Goal: Communication & Community: Share content

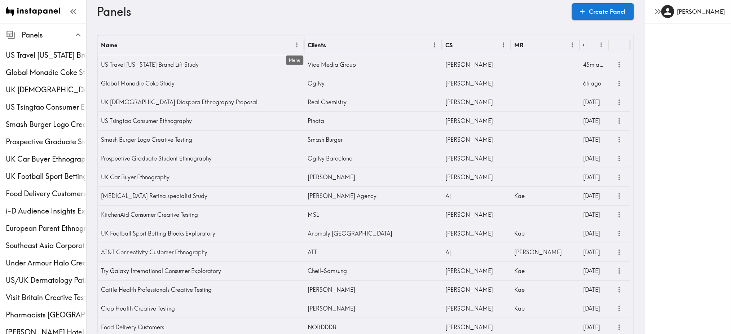
click at [294, 45] on icon "Menu" at bounding box center [297, 45] width 8 height 8
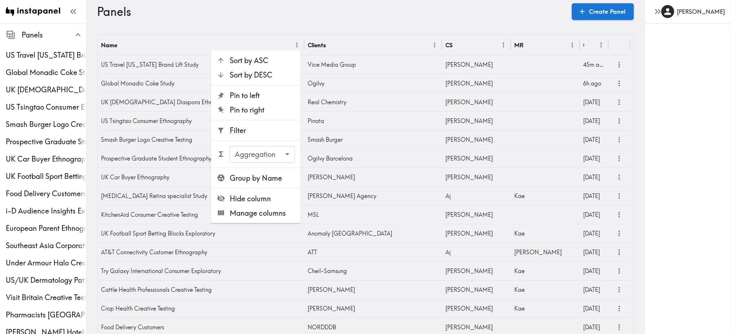
click at [250, 136] on li "Filter" at bounding box center [255, 130] width 89 height 14
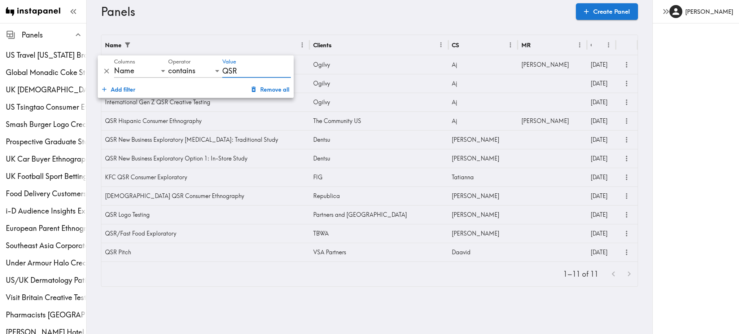
type input "QSR"
click at [626, 214] on icon "more" at bounding box center [626, 214] width 1 height 5
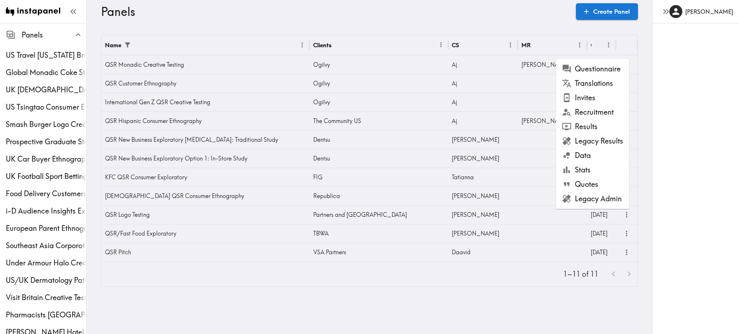
click at [592, 129] on li "Results" at bounding box center [592, 126] width 73 height 14
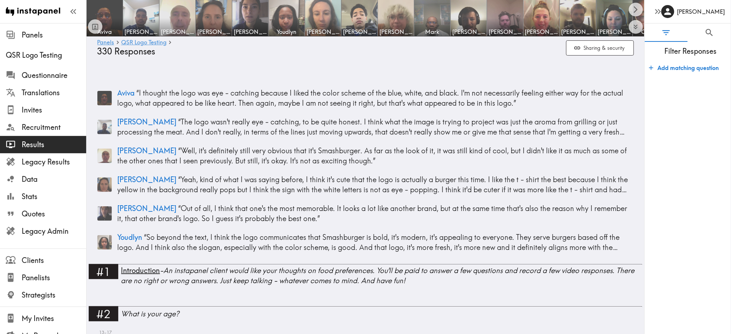
click at [186, 20] on img at bounding box center [178, 18] width 38 height 38
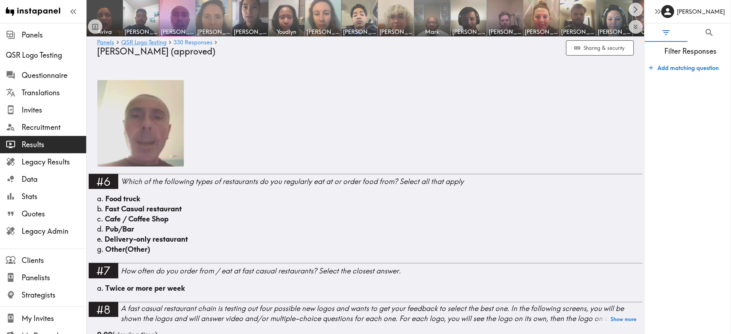
click at [211, 17] on img at bounding box center [214, 18] width 38 height 38
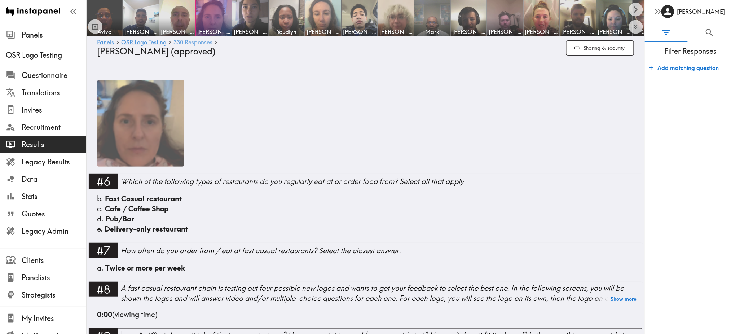
click at [193, 41] on span "330 Responses" at bounding box center [193, 42] width 39 height 6
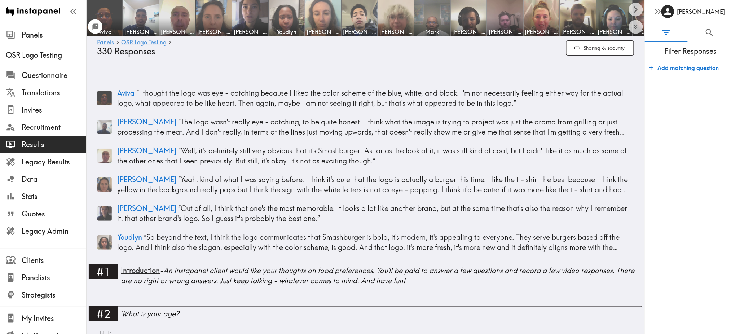
click at [93, 27] on icon "Toggle between responses and questions" at bounding box center [95, 27] width 8 height 8
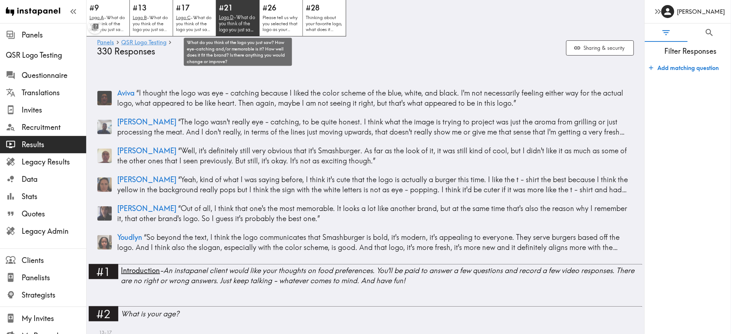
click at [227, 16] on u "Logo D" at bounding box center [226, 17] width 15 height 6
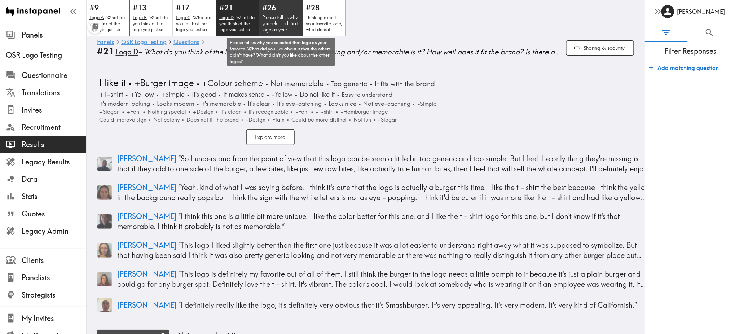
click at [273, 16] on p "Please tell us why you selected that logo as your favorite. What did you like a…" at bounding box center [281, 23] width 38 height 18
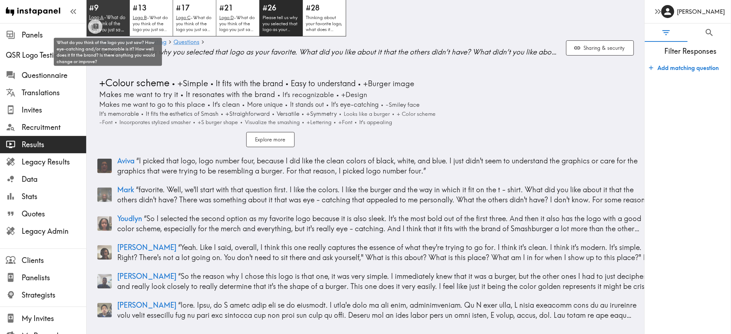
click at [121, 15] on p "Logo A - What do you think of the logo you just saw? How eye-catching and/or me…" at bounding box center [108, 23] width 38 height 18
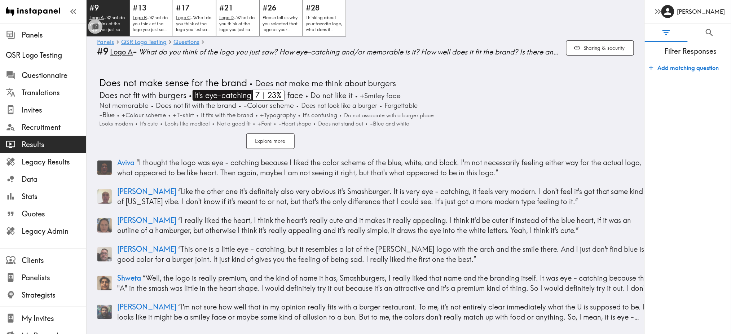
click at [226, 98] on span "It's eye-catching" at bounding box center [222, 95] width 59 height 11
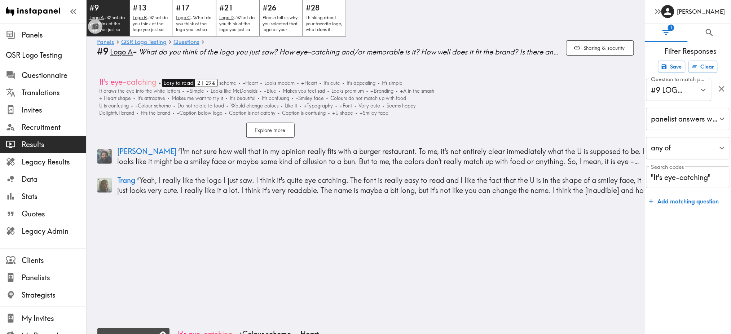
click at [176, 84] on span "Easy to read" at bounding box center [178, 83] width 32 height 8
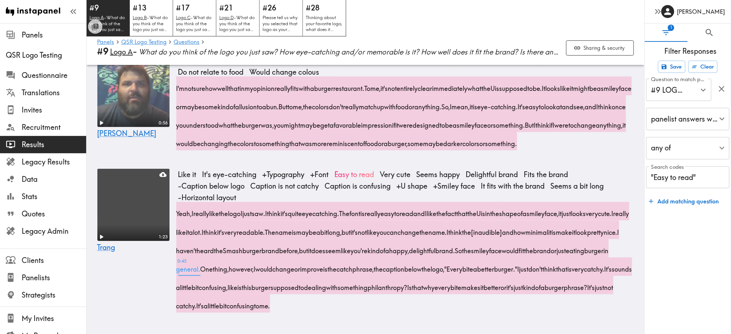
scroll to position [171, 0]
click at [197, 239] on span "0:33 haven't" at bounding box center [186, 248] width 21 height 18
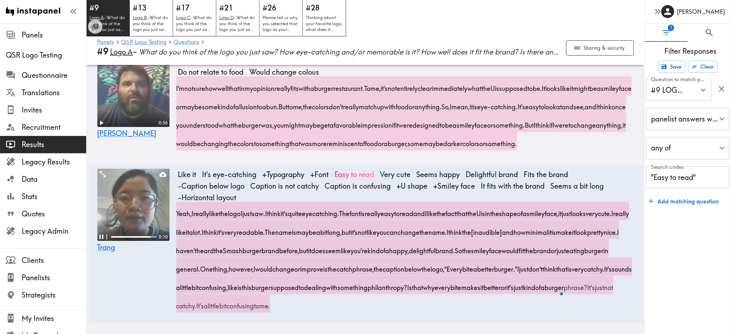
click at [136, 169] on video at bounding box center [133, 205] width 72 height 72
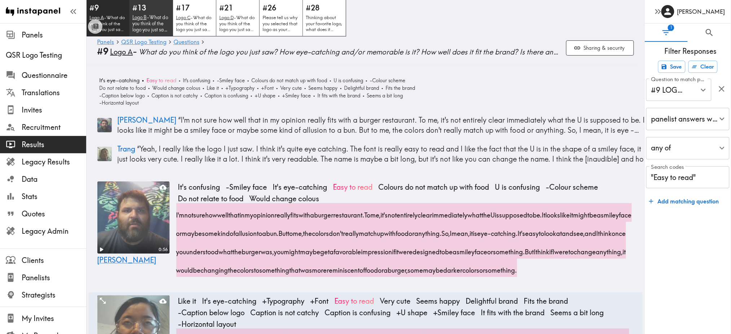
click at [154, 13] on div "#13 Logo B - What do you think of the logo you just saw? How eye-catching and/o…" at bounding box center [152, 18] width 44 height 37
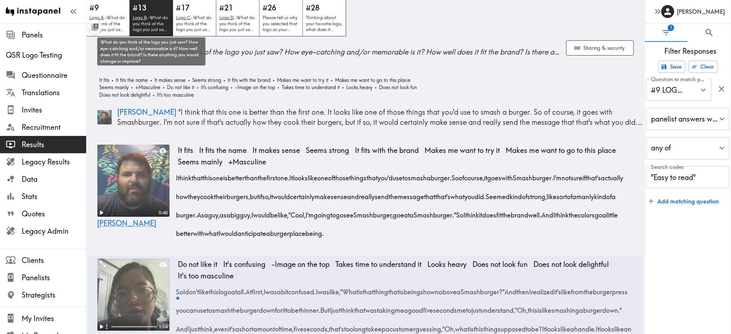
click at [160, 28] on p "Logo B - What do you think of the logo you just saw? How eye-catching and/or me…" at bounding box center [151, 23] width 37 height 18
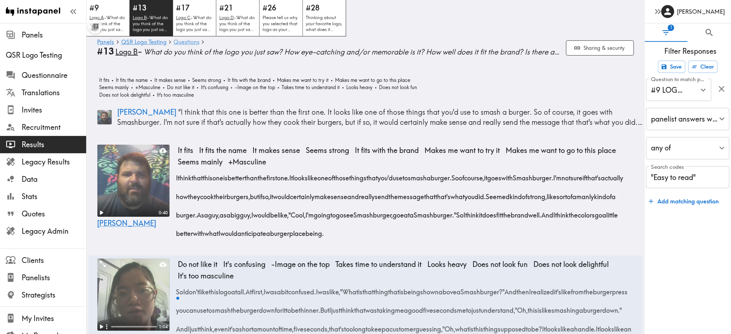
click at [182, 41] on link "Questions" at bounding box center [187, 42] width 26 height 7
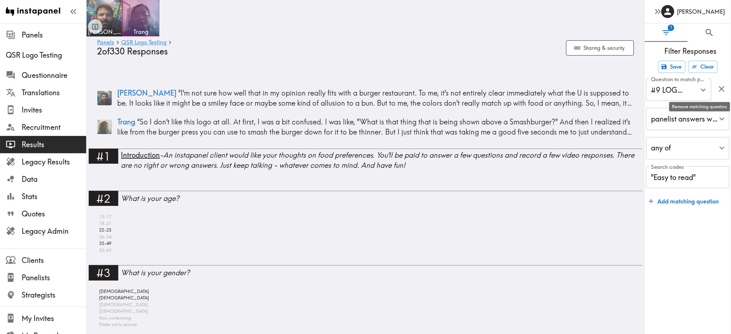
click at [722, 85] on icon "button" at bounding box center [722, 89] width 10 height 10
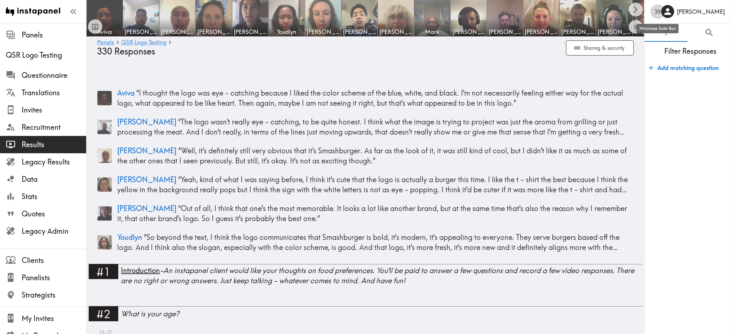
click at [653, 13] on icon "button" at bounding box center [658, 11] width 10 height 10
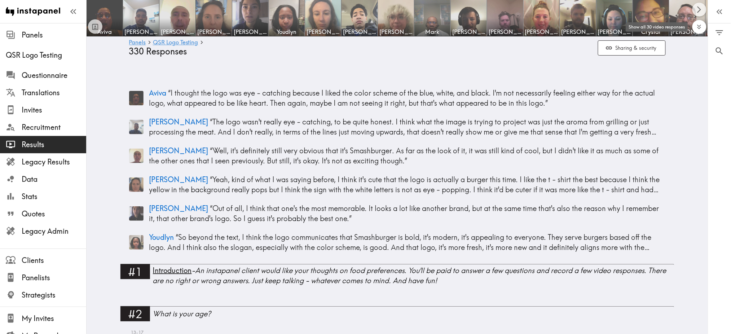
click at [701, 31] on button "Expand to show all items" at bounding box center [700, 27] width 14 height 14
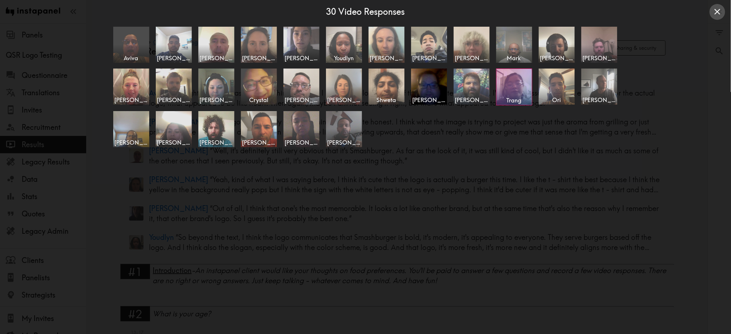
click at [717, 12] on icon "Close expanded view" at bounding box center [718, 12] width 6 height 6
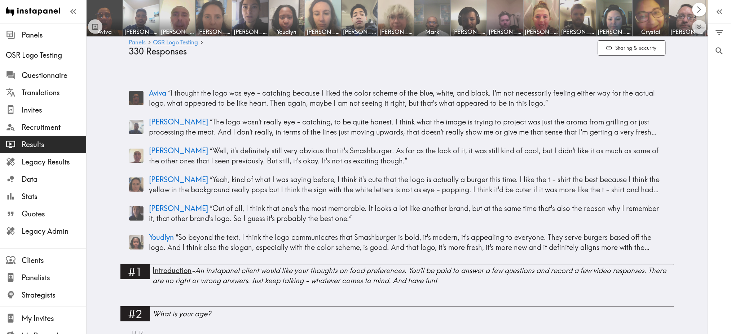
click at [694, 9] on button "Scroll right" at bounding box center [700, 10] width 14 height 14
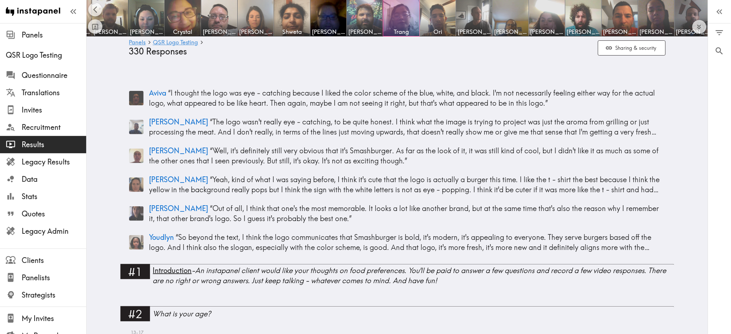
scroll to position [0, 472]
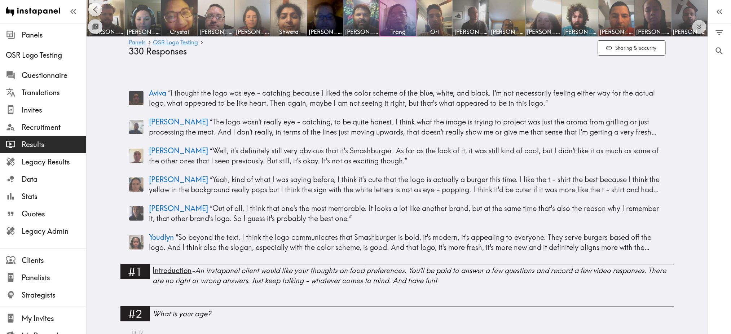
click at [95, 27] on icon "Toggle between responses and questions" at bounding box center [95, 25] width 5 height 5
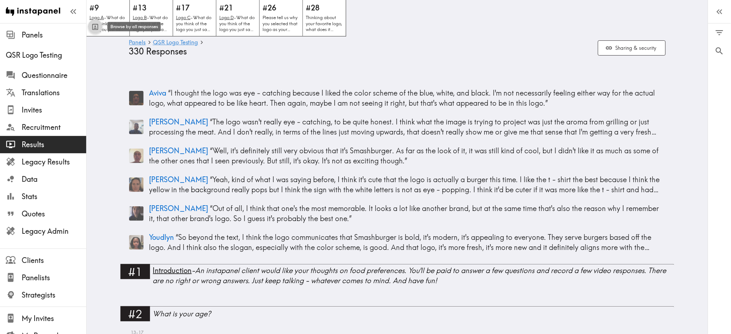
click at [95, 27] on icon "Toggle between responses and questions" at bounding box center [95, 27] width 8 height 8
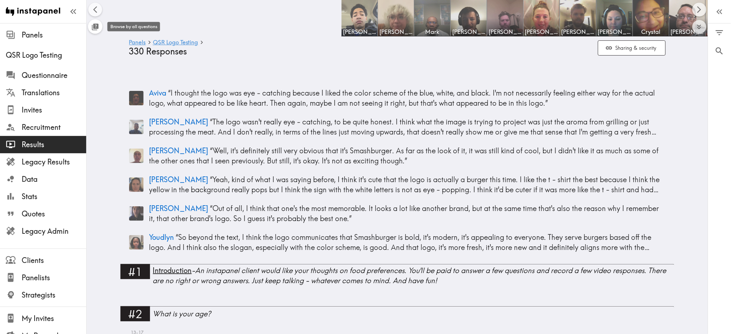
scroll to position [0, 472]
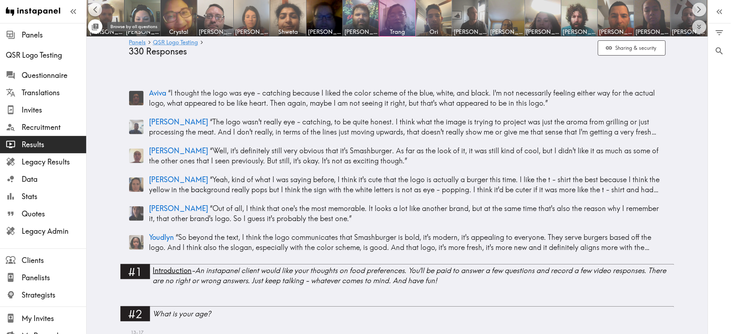
click at [95, 27] on icon "Toggle between responses and questions" at bounding box center [95, 25] width 5 height 5
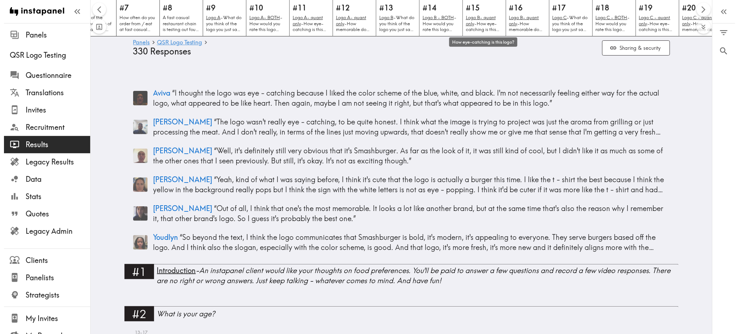
scroll to position [0, 234]
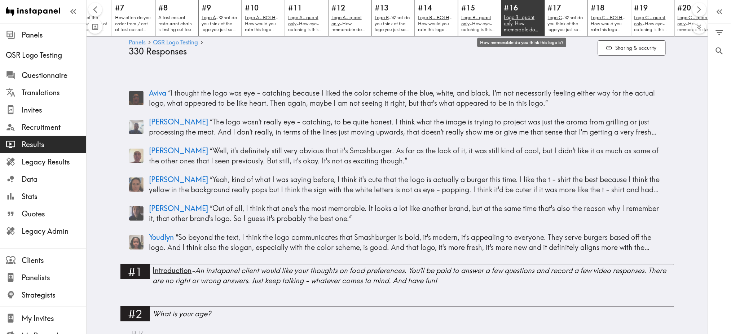
click at [504, 29] on p "Logo B- quant only - How memorable do you think this logo is?" at bounding box center [523, 23] width 38 height 18
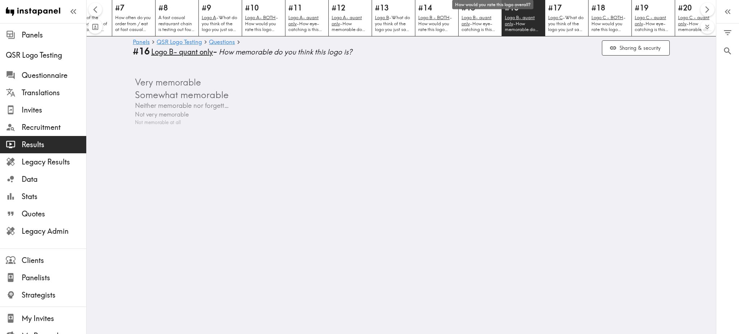
scroll to position [0, 356]
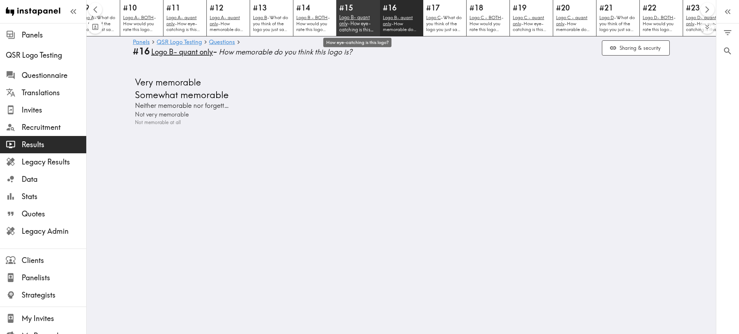
click at [366, 25] on p "Logo B- quant only - How eye-catching is this logo?" at bounding box center [358, 23] width 38 height 18
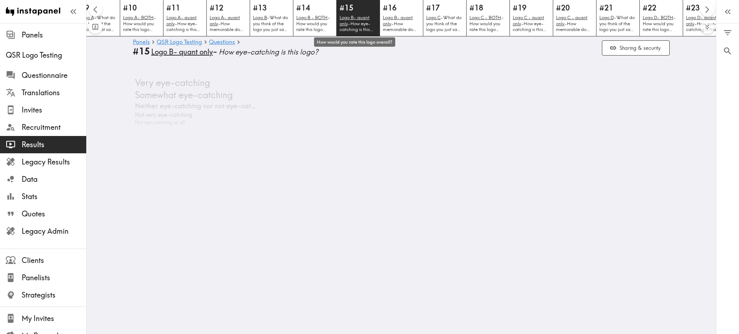
scroll to position [0, 313]
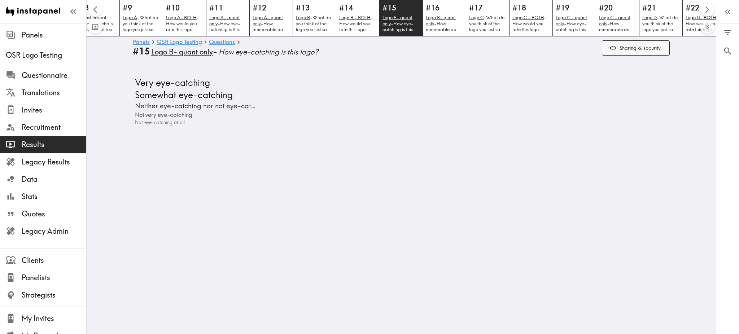
click at [631, 54] on button "Sharing & security" at bounding box center [636, 48] width 68 height 16
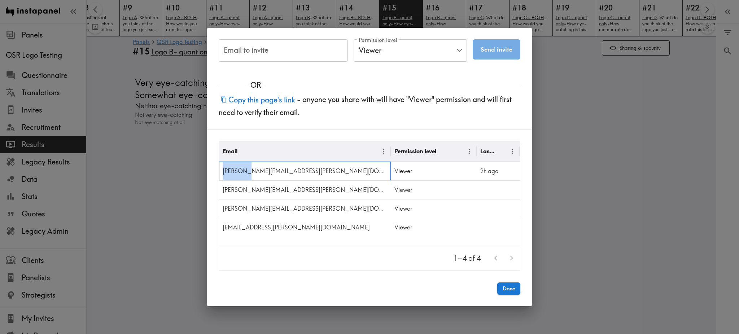
drag, startPoint x: 244, startPoint y: 172, endPoint x: 220, endPoint y: 172, distance: 23.8
click at [220, 172] on div "[PERSON_NAME][EMAIL_ADDRESS][PERSON_NAME][DOMAIN_NAME]" at bounding box center [305, 171] width 172 height 19
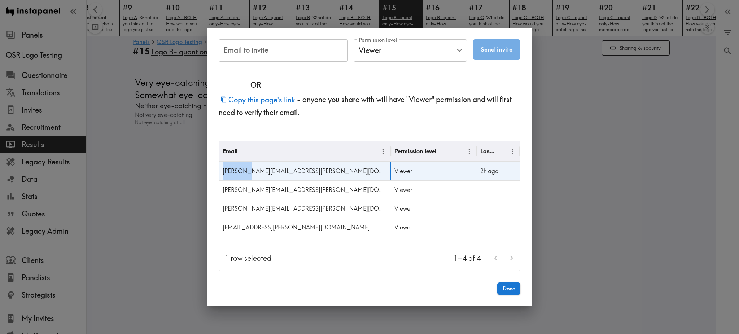
copy div "[PERSON_NAME].[PERSON_NAME]"
click at [250, 54] on input "Email to invite" at bounding box center [283, 50] width 129 height 22
